Goal: Transaction & Acquisition: Obtain resource

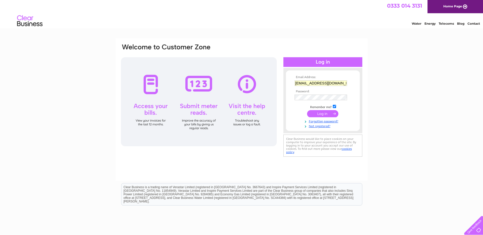
click at [325, 113] on input "submit" at bounding box center [322, 113] width 31 height 7
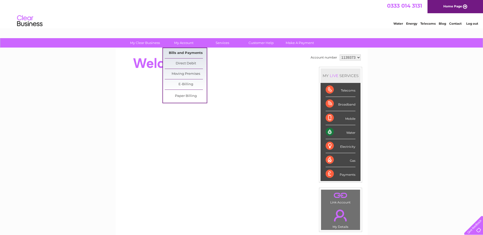
click at [185, 54] on link "Bills and Payments" at bounding box center [186, 53] width 42 height 10
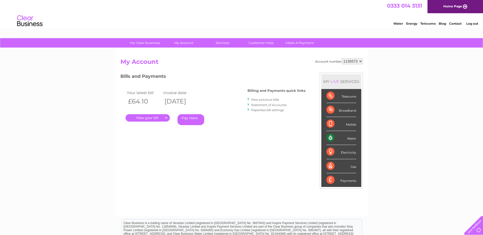
click at [156, 121] on link "." at bounding box center [147, 117] width 44 height 7
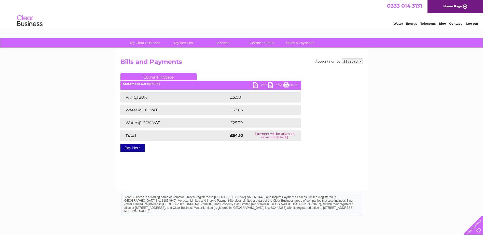
click at [254, 85] on link "PDF" at bounding box center [260, 85] width 15 height 7
click at [361, 61] on select "1139373 1139374" at bounding box center [352, 61] width 21 height 6
select select "1139374"
click at [342, 58] on select "1139373 1139374" at bounding box center [352, 61] width 21 height 6
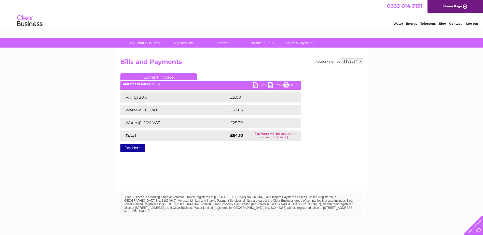
click at [132, 148] on link "Pay Here" at bounding box center [132, 148] width 24 height 8
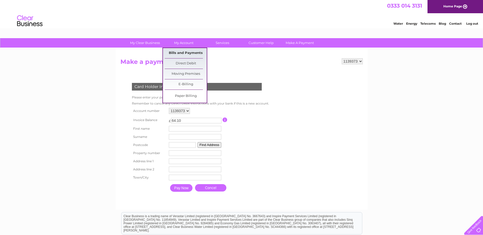
click at [183, 52] on link "Bills and Payments" at bounding box center [186, 53] width 42 height 10
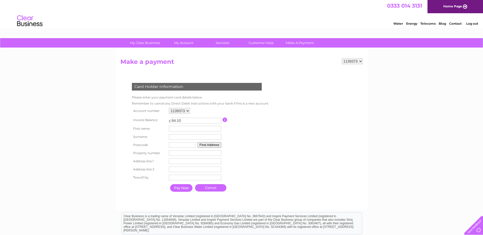
click at [362, 59] on select "1139373 1139374" at bounding box center [352, 61] width 21 height 6
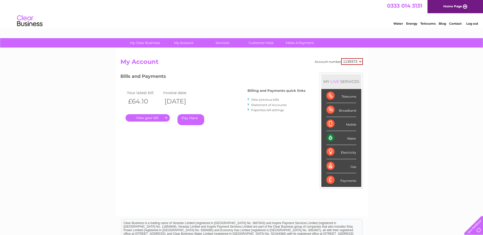
click at [361, 61] on select "1139373 1139374" at bounding box center [352, 61] width 22 height 7
select select "1139374"
click at [341, 58] on select "1139373 1139374" at bounding box center [352, 61] width 22 height 7
click at [154, 120] on link "." at bounding box center [147, 117] width 44 height 7
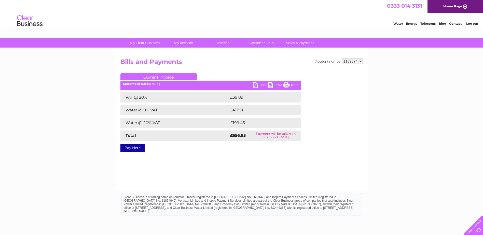
click at [259, 88] on link "PDF" at bounding box center [260, 85] width 15 height 7
click at [258, 88] on link "PDF" at bounding box center [260, 85] width 15 height 7
click at [258, 87] on link "PDF" at bounding box center [260, 85] width 15 height 7
click at [256, 87] on link "PDF" at bounding box center [260, 85] width 15 height 7
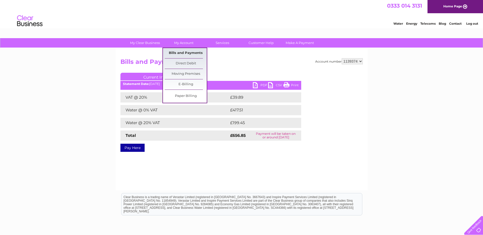
click at [174, 52] on link "Bills and Payments" at bounding box center [186, 53] width 42 height 10
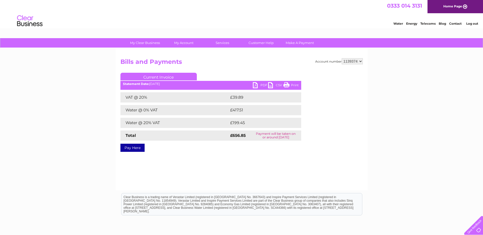
click at [256, 86] on link "PDF" at bounding box center [260, 85] width 15 height 7
click at [362, 61] on select "1139373 1139374" at bounding box center [352, 61] width 21 height 6
click at [342, 58] on select "1139373 1139374" at bounding box center [352, 61] width 21 height 6
click at [256, 86] on link "PDF" at bounding box center [260, 85] width 15 height 7
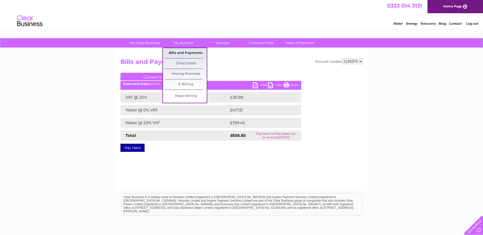
click at [184, 51] on link "Bills and Payments" at bounding box center [186, 53] width 42 height 10
click at [187, 83] on link "E-Billing" at bounding box center [186, 84] width 42 height 10
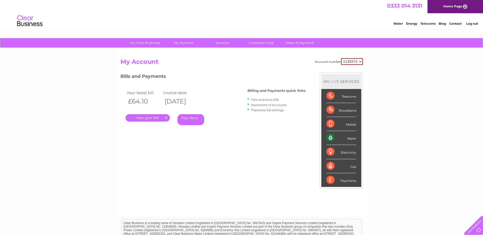
click at [361, 61] on select "1139373 1139374" at bounding box center [352, 61] width 22 height 7
select select "1139374"
click at [341, 58] on select "1139373 1139374" at bounding box center [352, 61] width 22 height 7
click at [141, 119] on link "." at bounding box center [147, 117] width 44 height 7
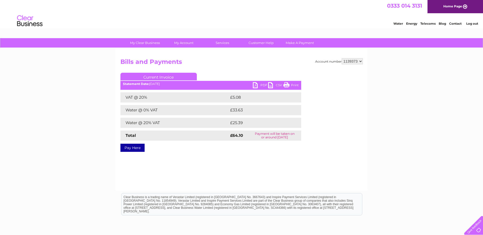
click at [362, 62] on select "1139373 1139374" at bounding box center [352, 61] width 21 height 6
select select "1139374"
click at [342, 58] on select "1139373 1139374" at bounding box center [352, 61] width 21 height 6
click at [271, 87] on link "CSV" at bounding box center [275, 85] width 15 height 7
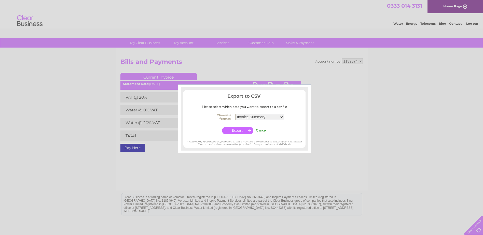
click at [282, 118] on select "Invoice Summary Service Charge Summary" at bounding box center [259, 117] width 49 height 7
click at [357, 162] on div at bounding box center [241, 117] width 483 height 235
click at [263, 131] on input "Cancel" at bounding box center [261, 131] width 11 height 4
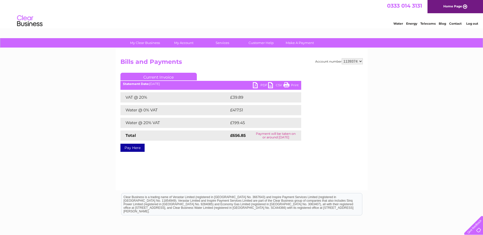
click at [256, 86] on link "PDF" at bounding box center [260, 85] width 15 height 7
click at [255, 86] on link "PDF" at bounding box center [260, 85] width 15 height 7
